Goal: Book appointment/travel/reservation

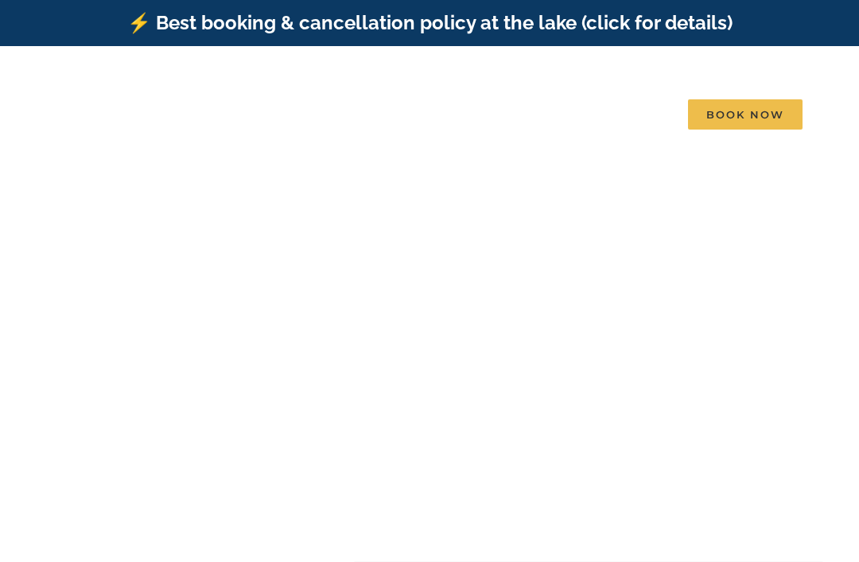
click at [440, 375] on span "Skye Retreat | 10 Bedrooms" at bounding box center [378, 381] width 133 height 12
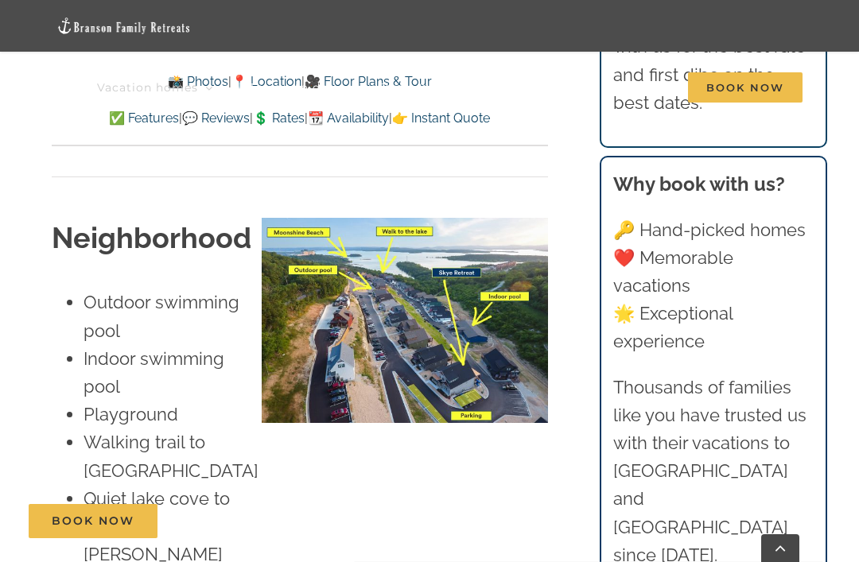
scroll to position [3867, 0]
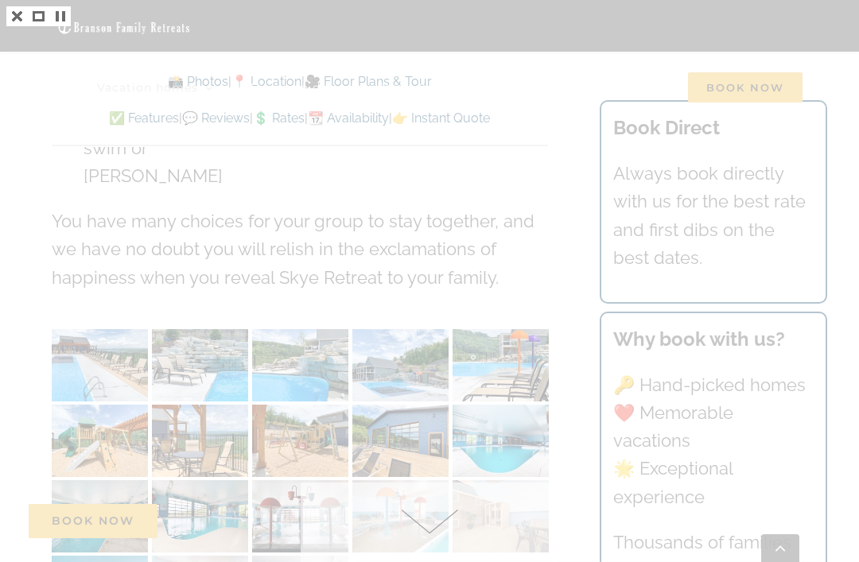
scroll to position [4246, 0]
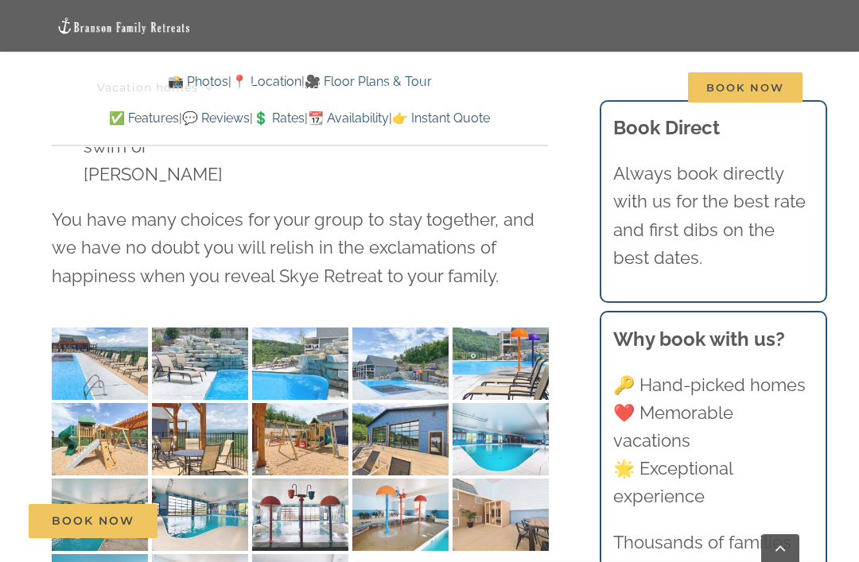
click at [14, 20] on div at bounding box center [429, 281] width 859 height 562
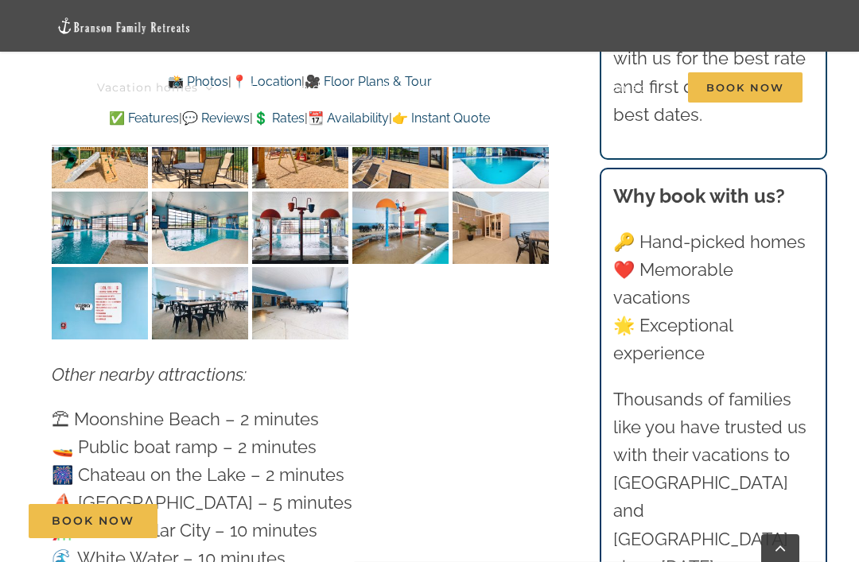
scroll to position [4540, 0]
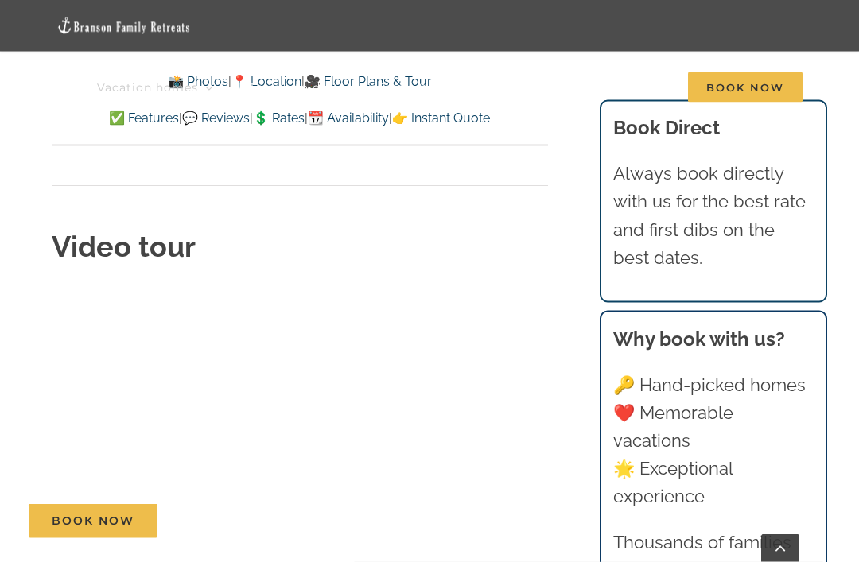
scroll to position [5448, 0]
click at [277, 119] on link "💲 Rates" at bounding box center [279, 118] width 52 height 15
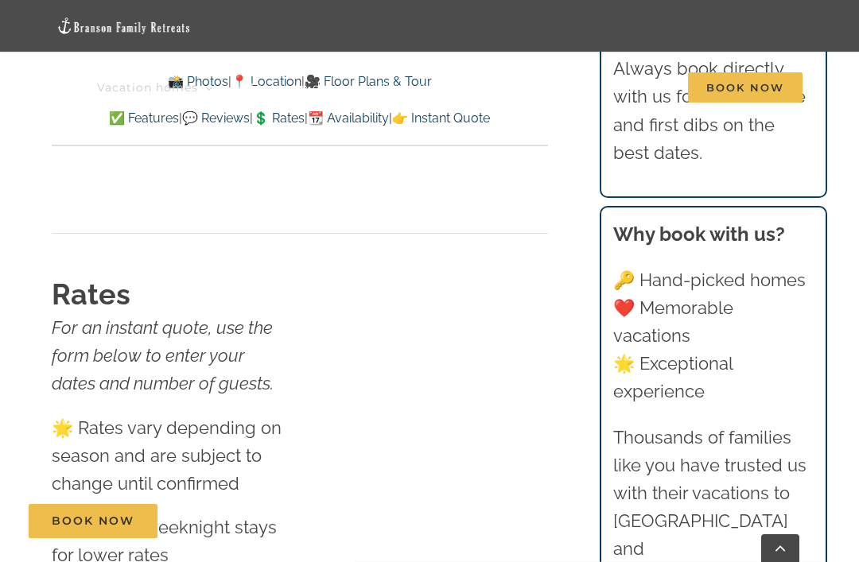
scroll to position [10156, 0]
click at [727, 86] on span "Book Now" at bounding box center [745, 87] width 114 height 30
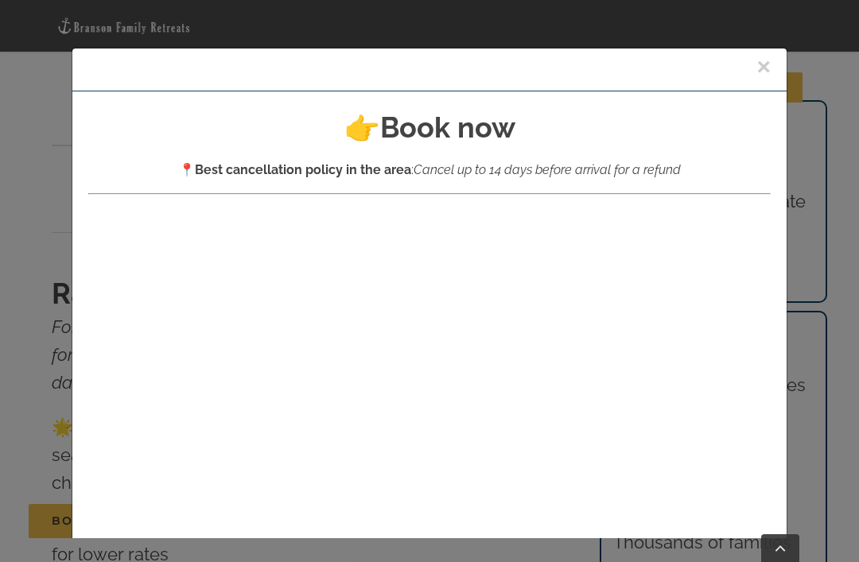
click at [764, 64] on button "×" at bounding box center [763, 67] width 14 height 24
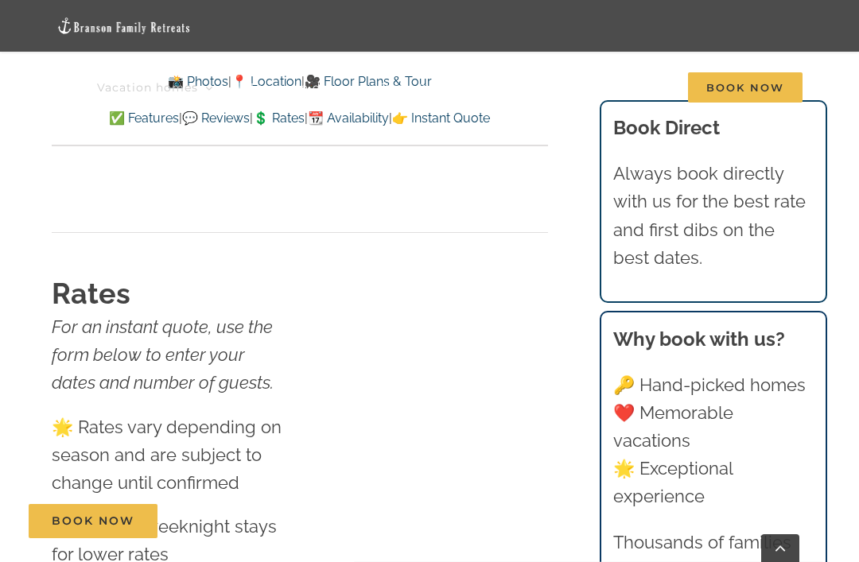
click at [757, 94] on span "Book Now" at bounding box center [745, 87] width 114 height 30
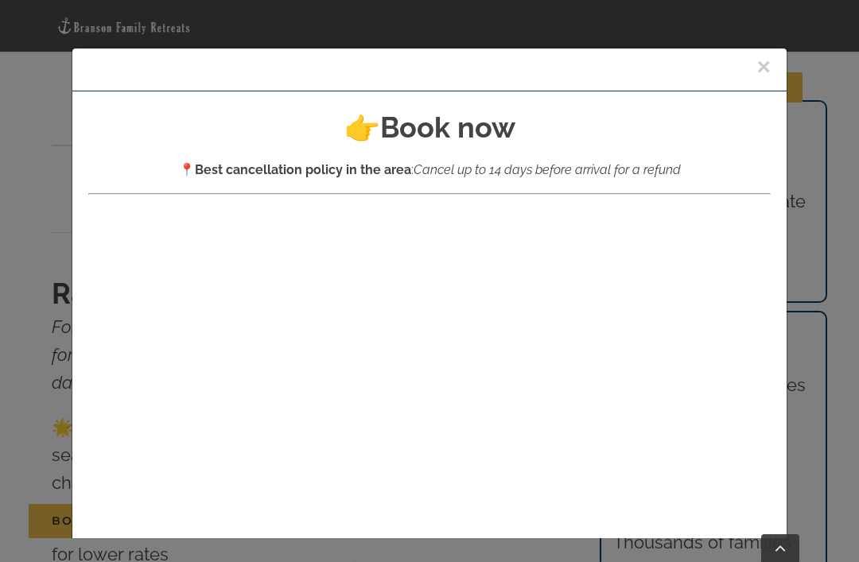
scroll to position [0, 0]
click at [759, 65] on button "×" at bounding box center [763, 67] width 14 height 24
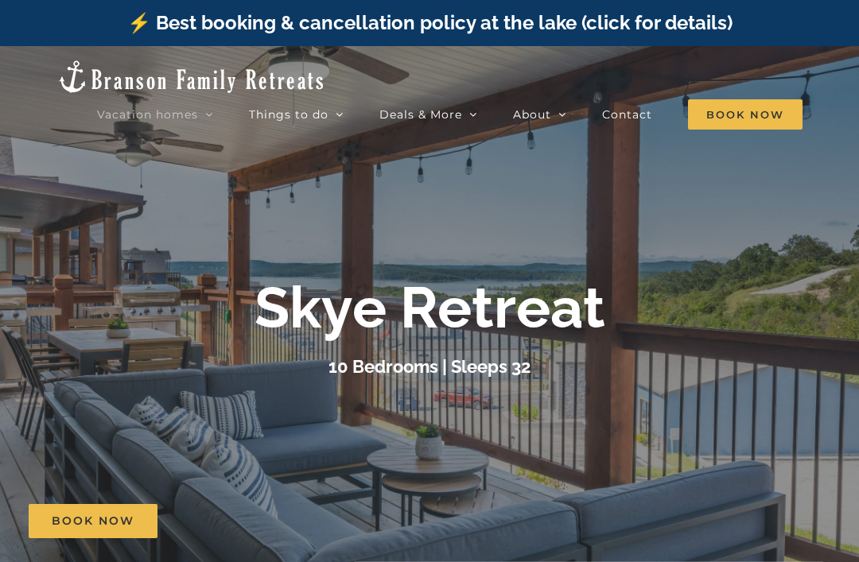
click at [753, 101] on span "Book Now" at bounding box center [745, 114] width 114 height 30
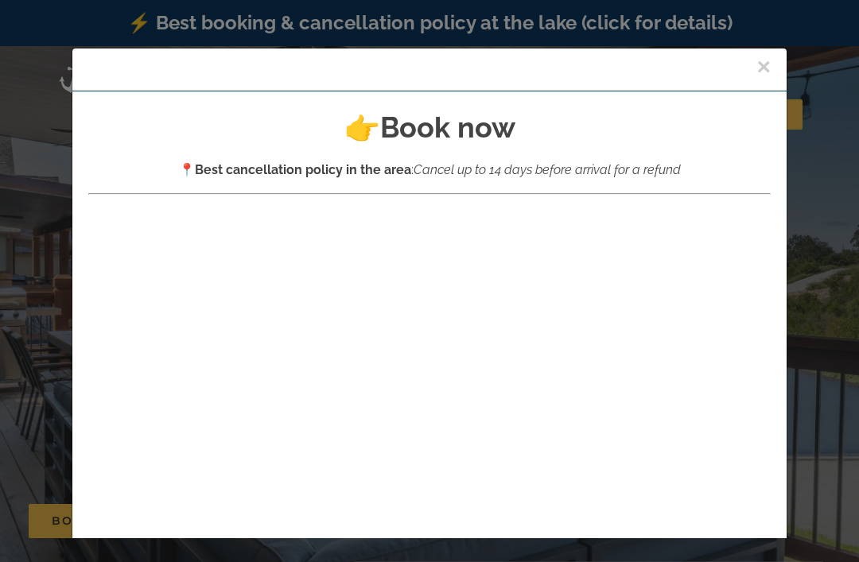
click at [767, 62] on button "×" at bounding box center [763, 67] width 14 height 24
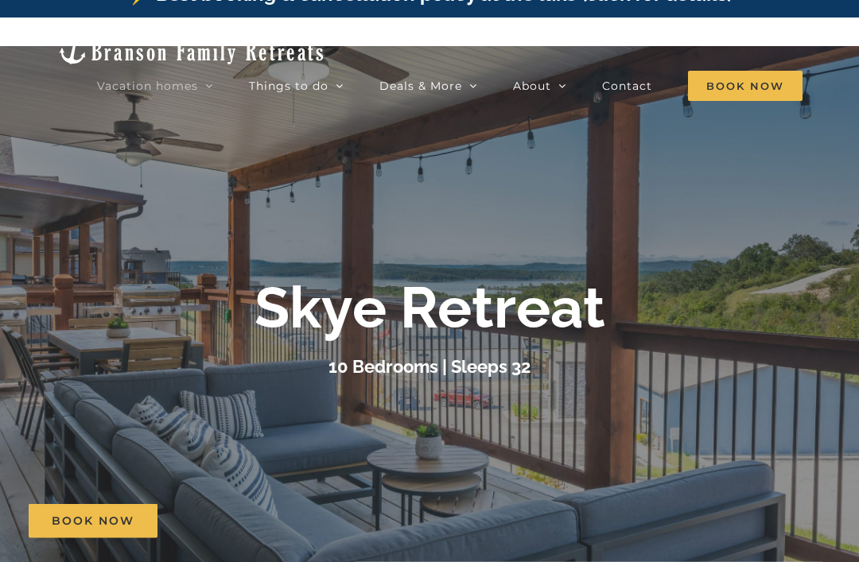
scroll to position [29, 0]
click at [502, 262] on div at bounding box center [429, 327] width 859 height 562
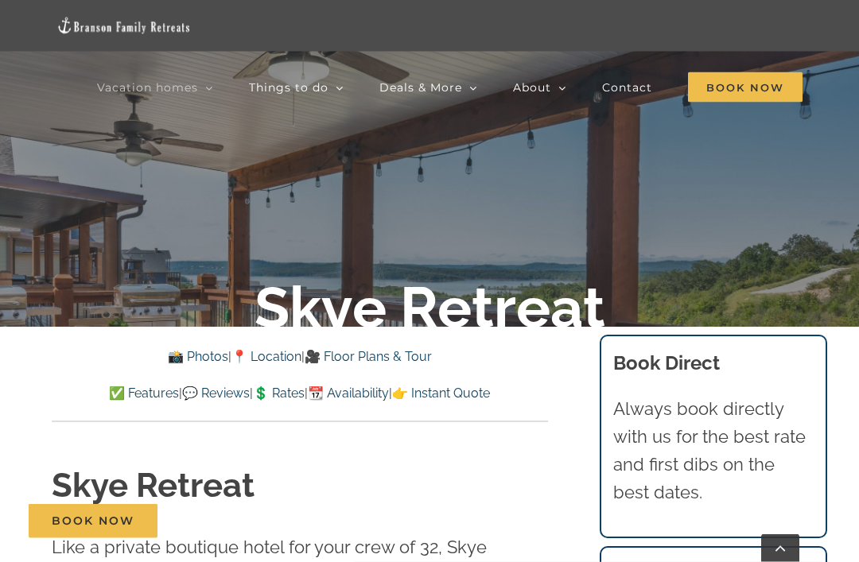
scroll to position [386, 0]
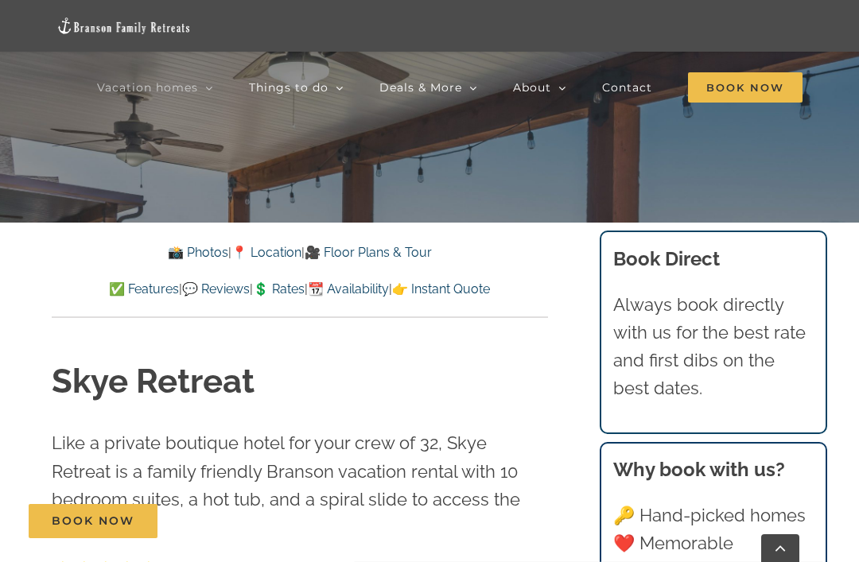
click at [286, 286] on link "💲 Rates" at bounding box center [279, 288] width 52 height 15
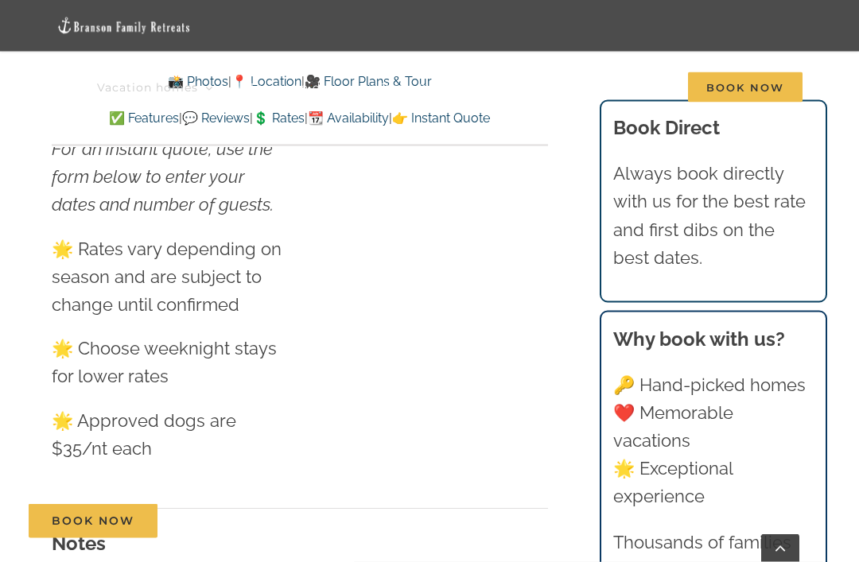
scroll to position [10334, 0]
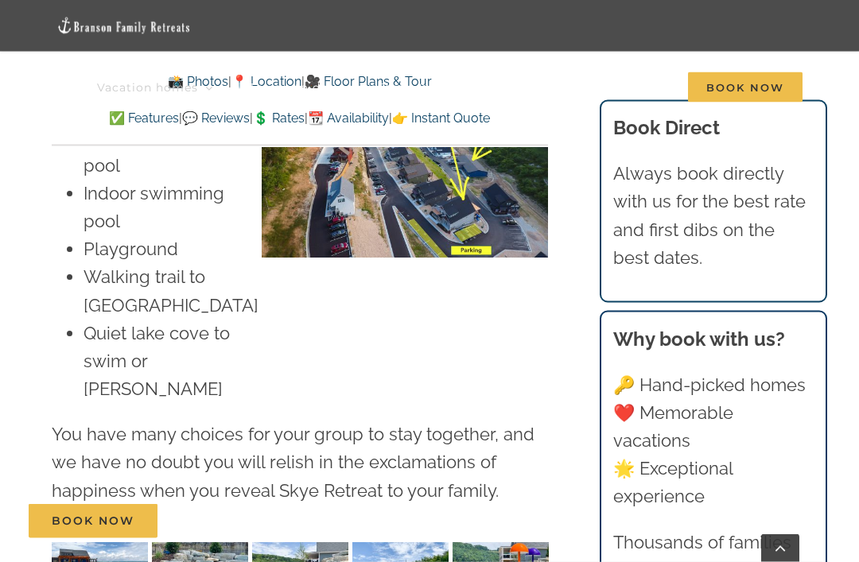
scroll to position [4032, 0]
